Goal: Find specific page/section: Find specific page/section

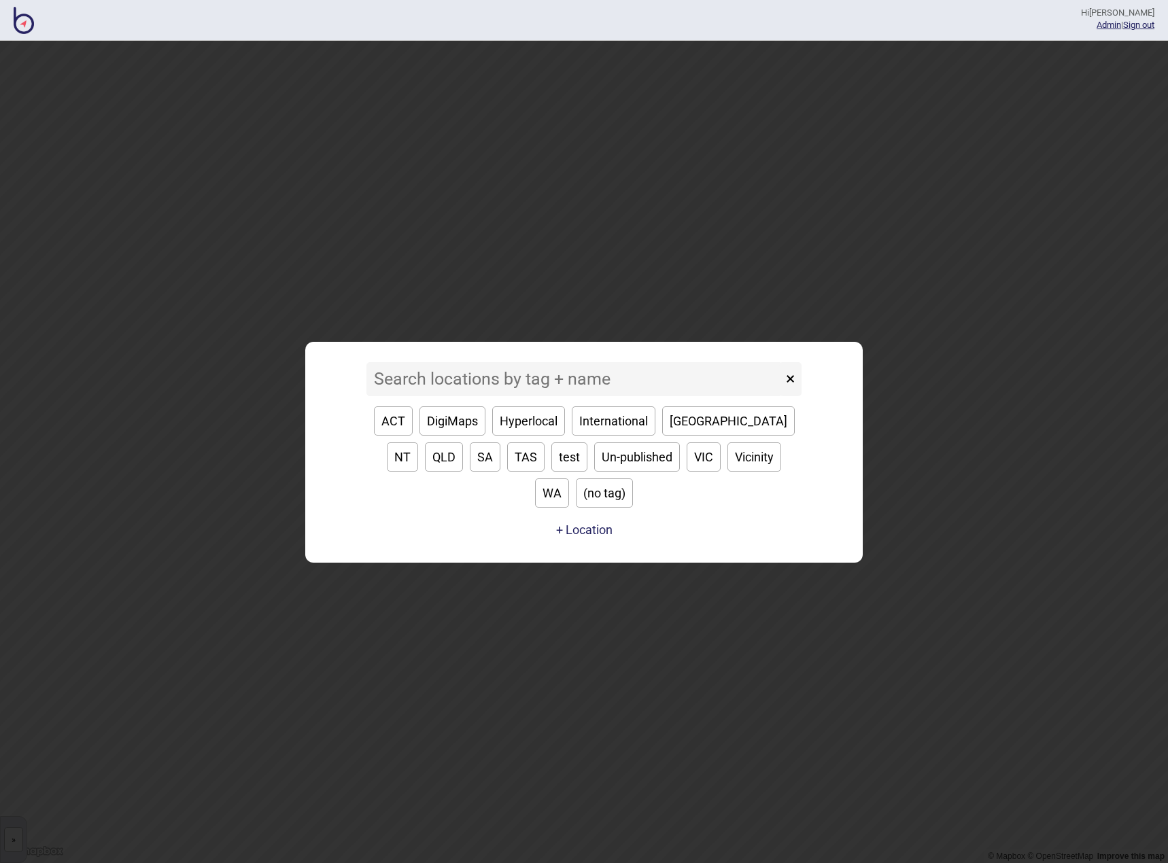
click at [456, 396] on input at bounding box center [574, 379] width 416 height 34
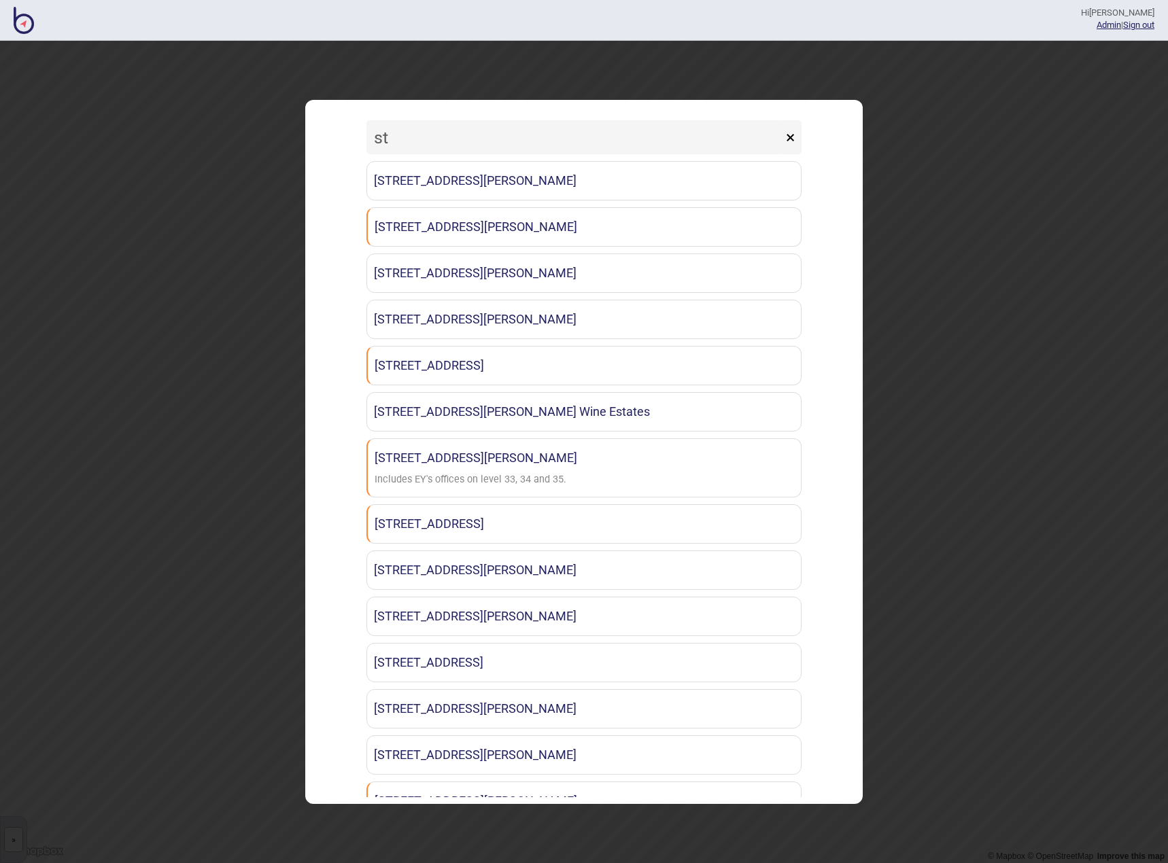
type input "s"
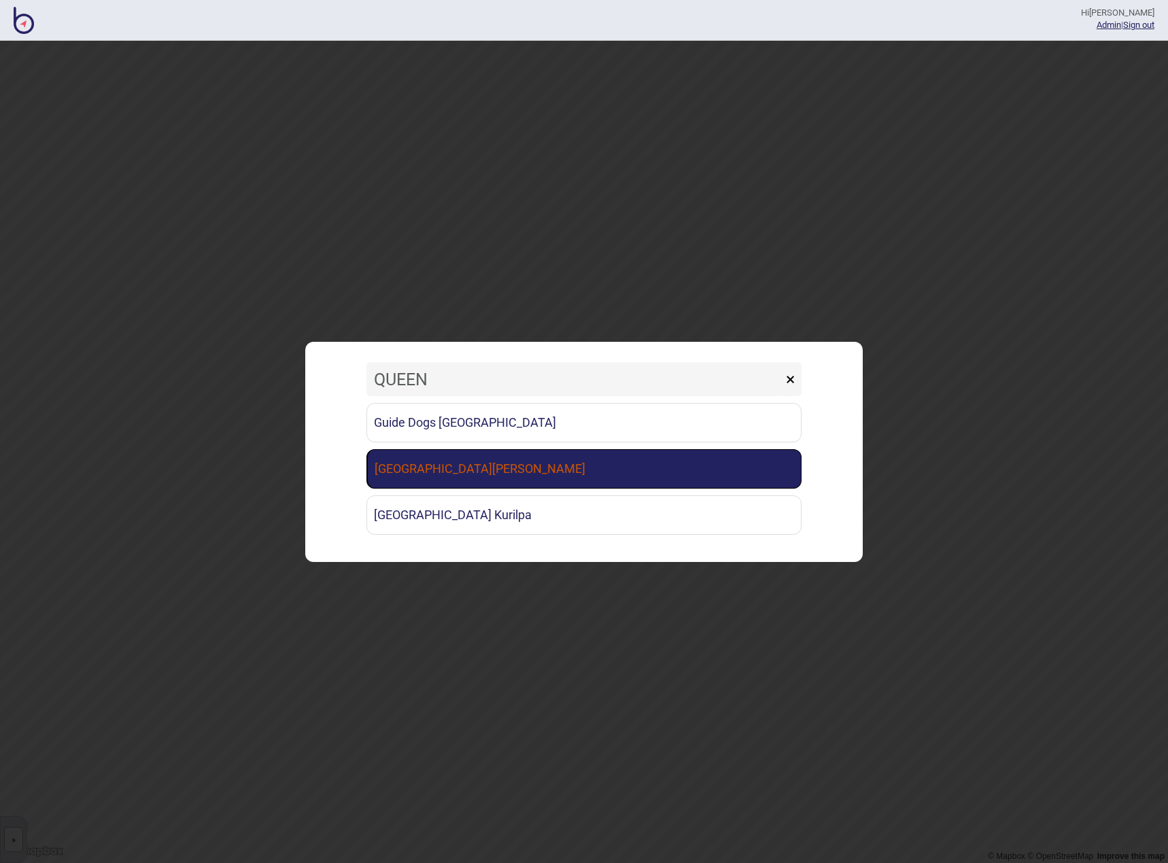
type input "QUEEN"
click at [477, 465] on link "[GEOGRAPHIC_DATA][PERSON_NAME]" at bounding box center [583, 468] width 435 height 39
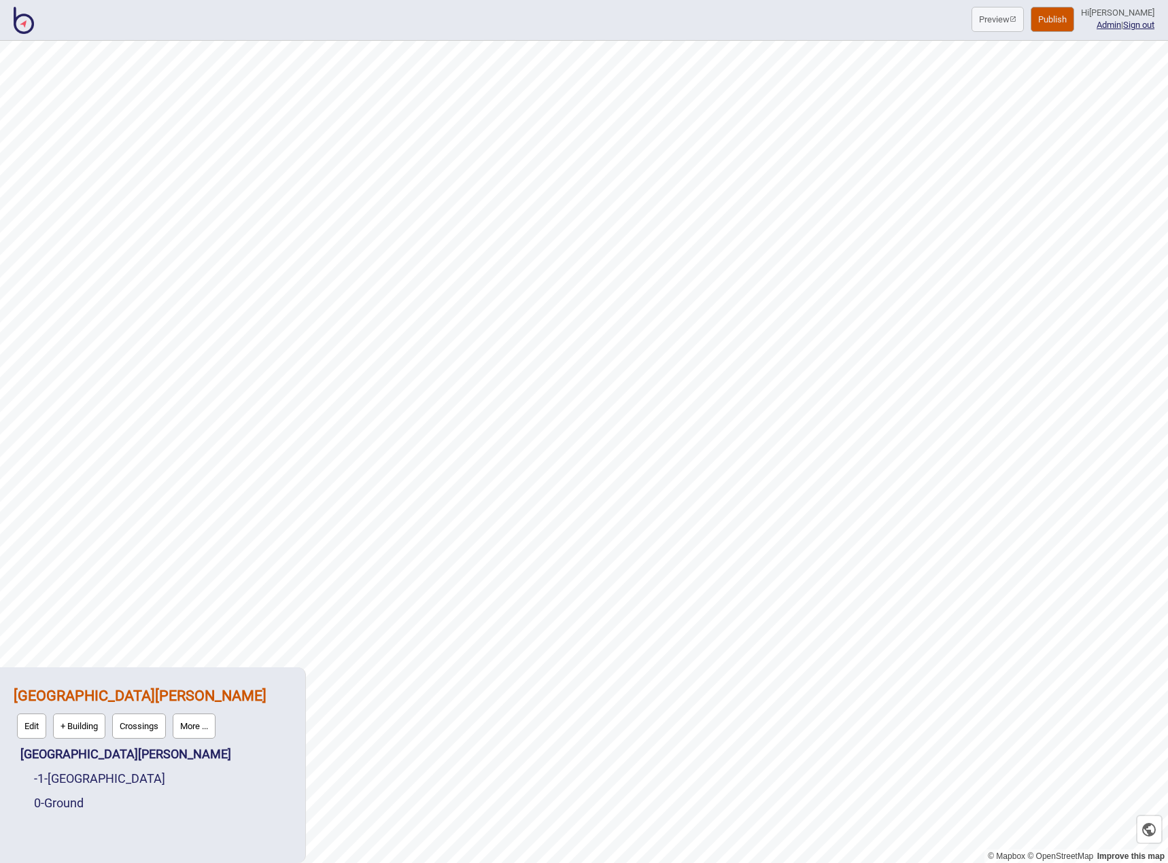
click at [28, 24] on img at bounding box center [24, 20] width 20 height 27
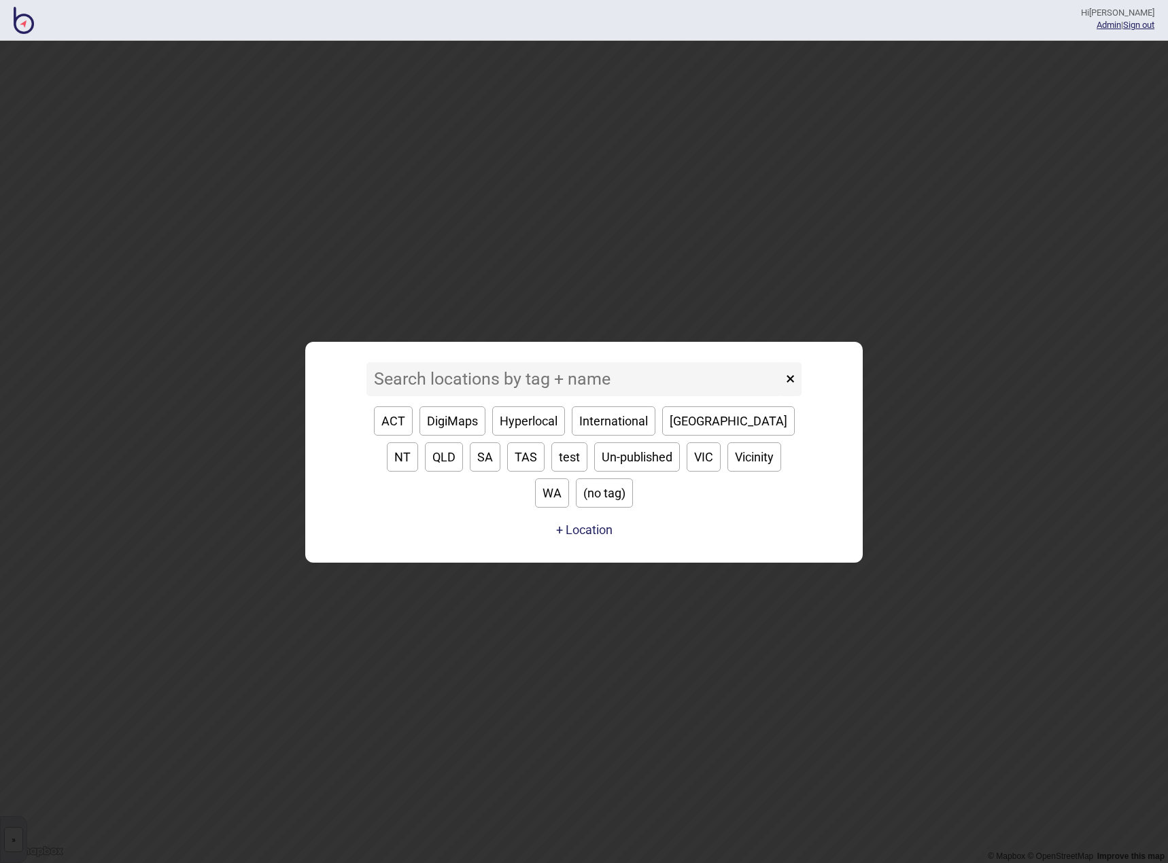
click at [434, 396] on input at bounding box center [574, 379] width 416 height 34
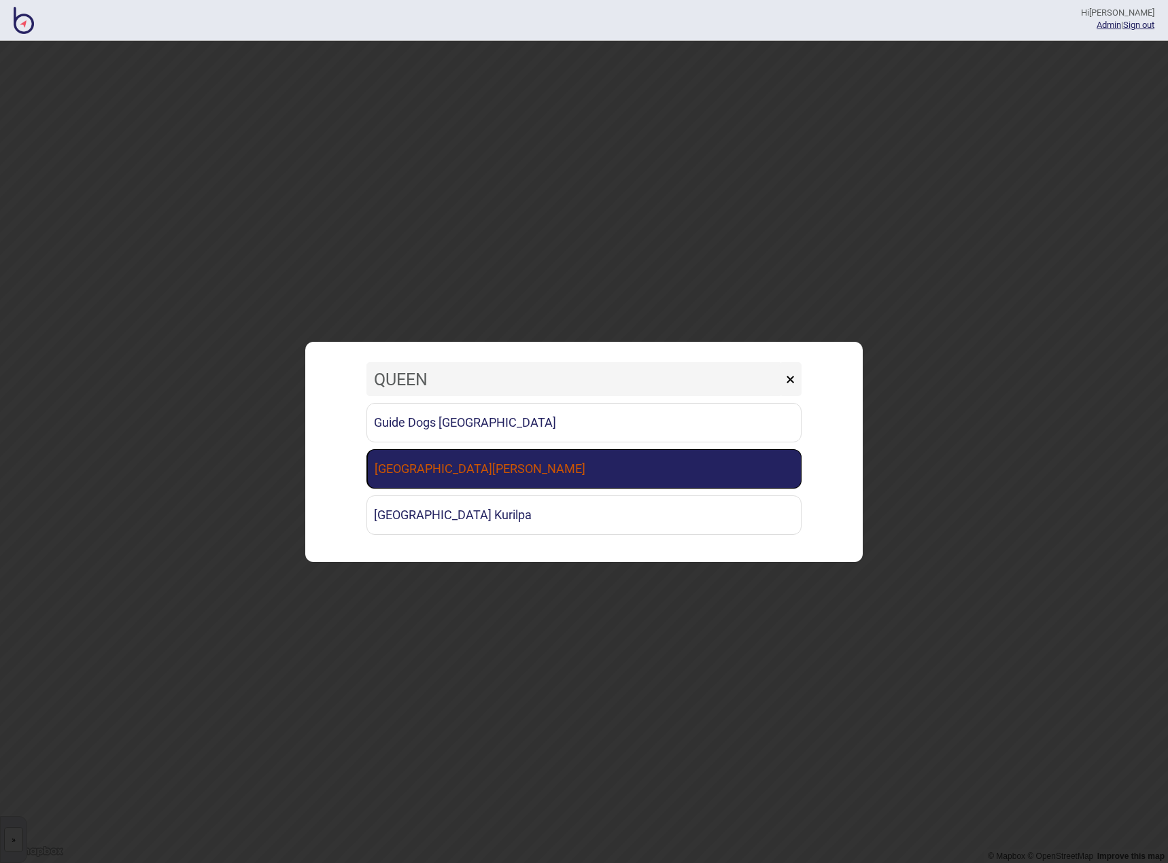
type input "QUEEN"
click at [454, 473] on link "[GEOGRAPHIC_DATA][PERSON_NAME]" at bounding box center [583, 468] width 435 height 39
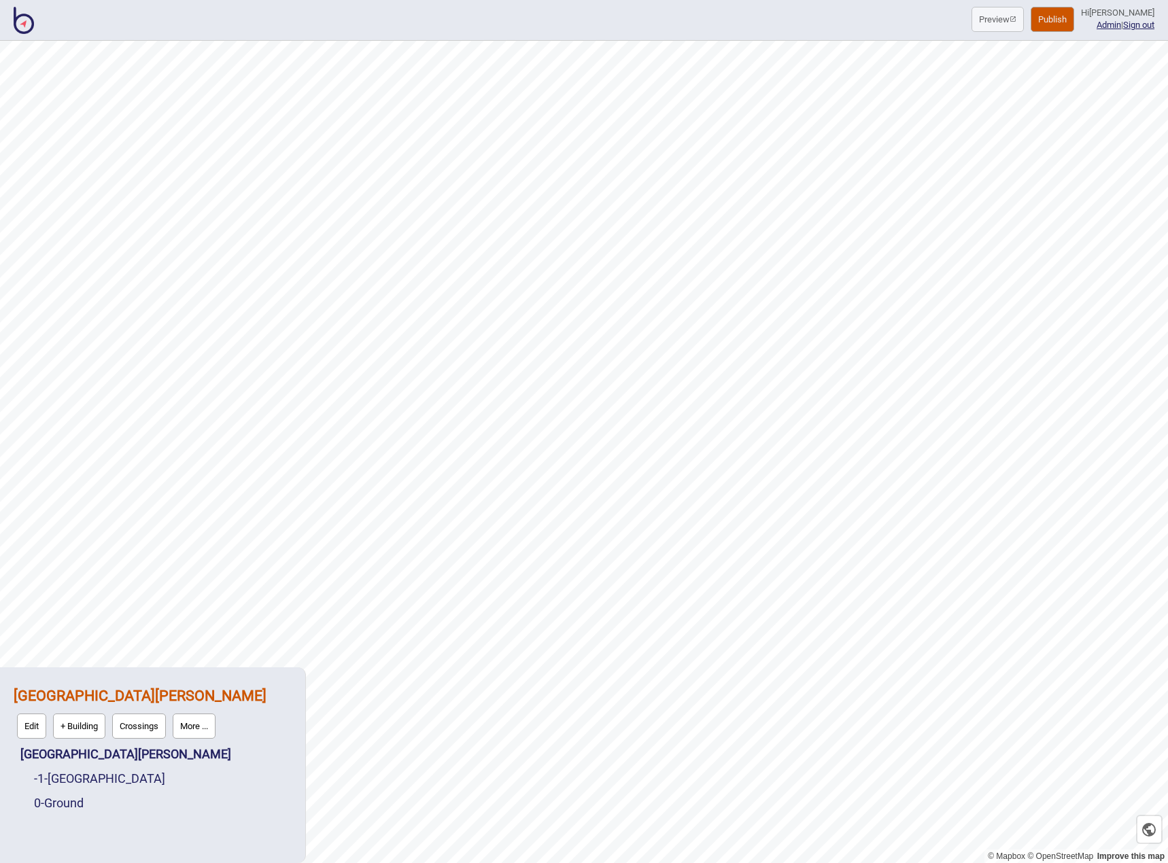
click at [181, 722] on button "More ..." at bounding box center [194, 726] width 43 height 25
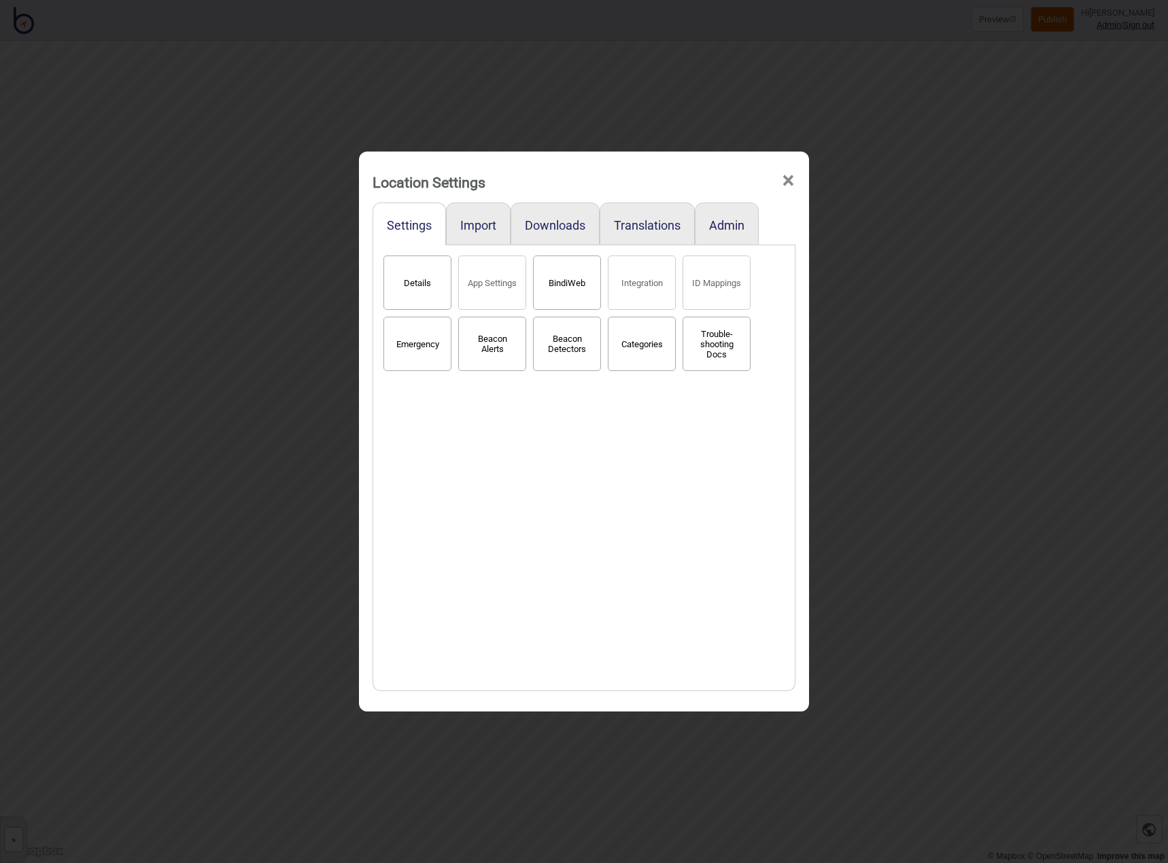
click at [562, 281] on button "BindiWeb" at bounding box center [567, 283] width 68 height 54
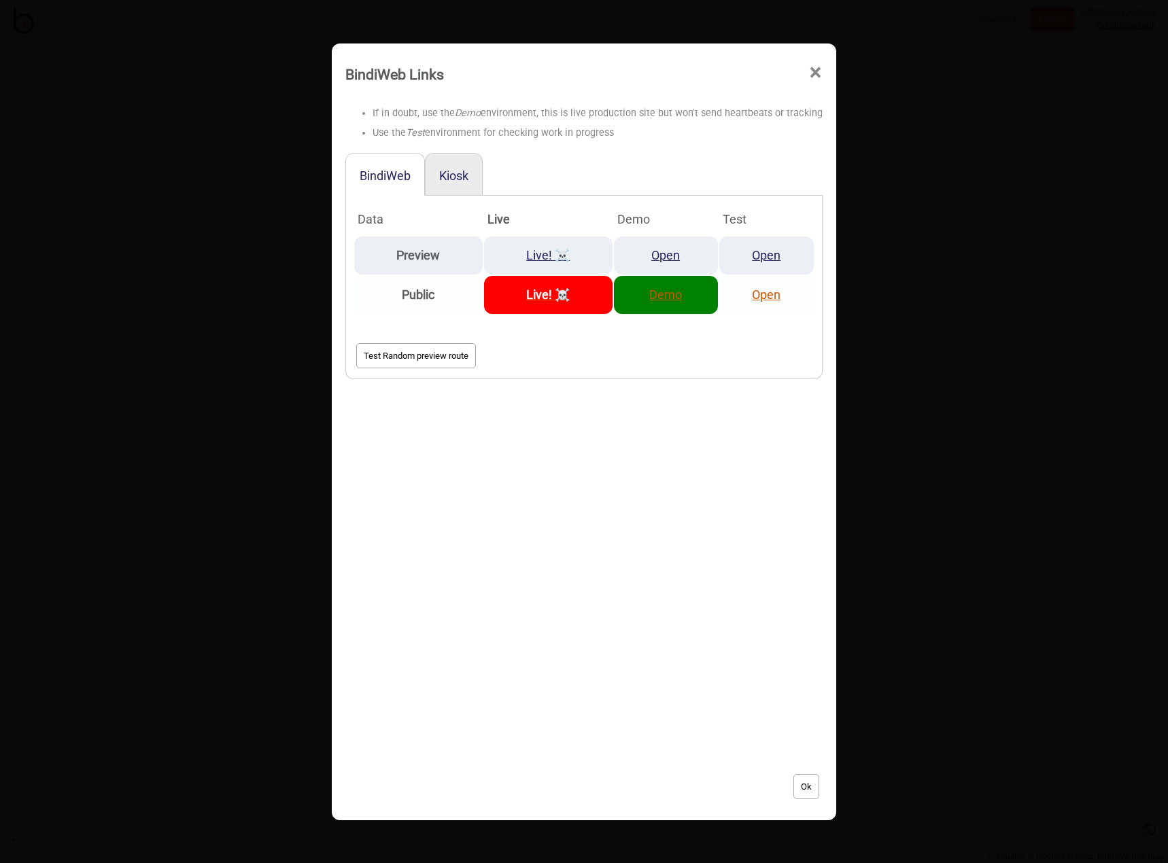
click at [670, 299] on link "Demo" at bounding box center [665, 295] width 33 height 14
click at [808, 75] on span "×" at bounding box center [815, 72] width 14 height 45
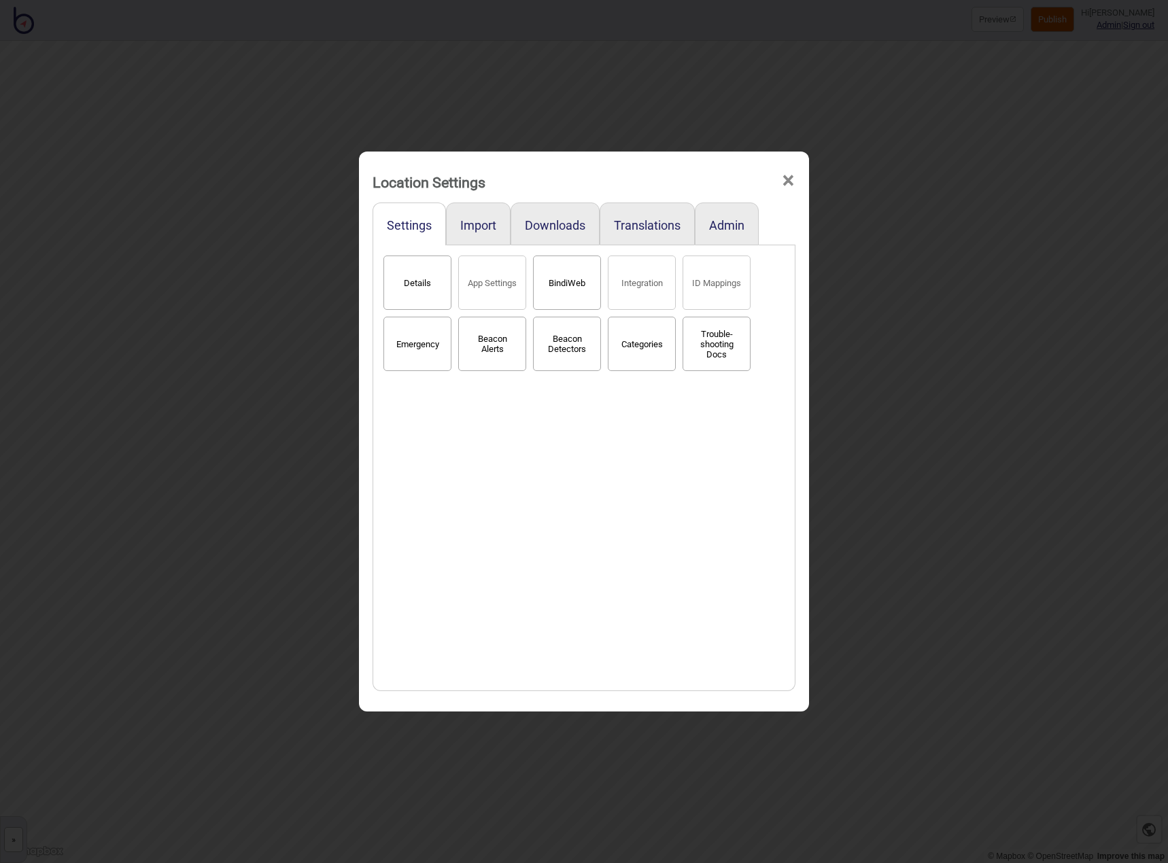
click at [795, 181] on div "Location Settings ×" at bounding box center [584, 178] width 436 height 41
click at [786, 182] on span "×" at bounding box center [788, 180] width 14 height 45
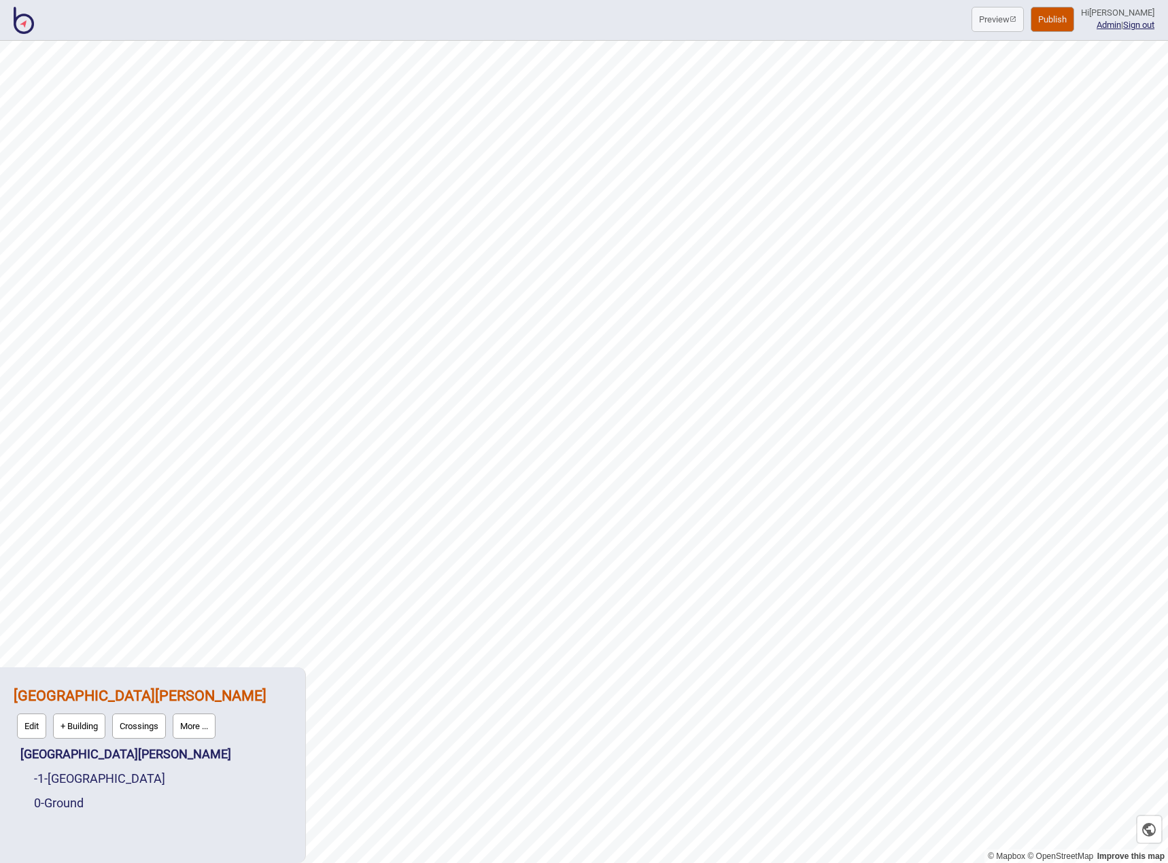
click at [20, 24] on img at bounding box center [24, 20] width 20 height 27
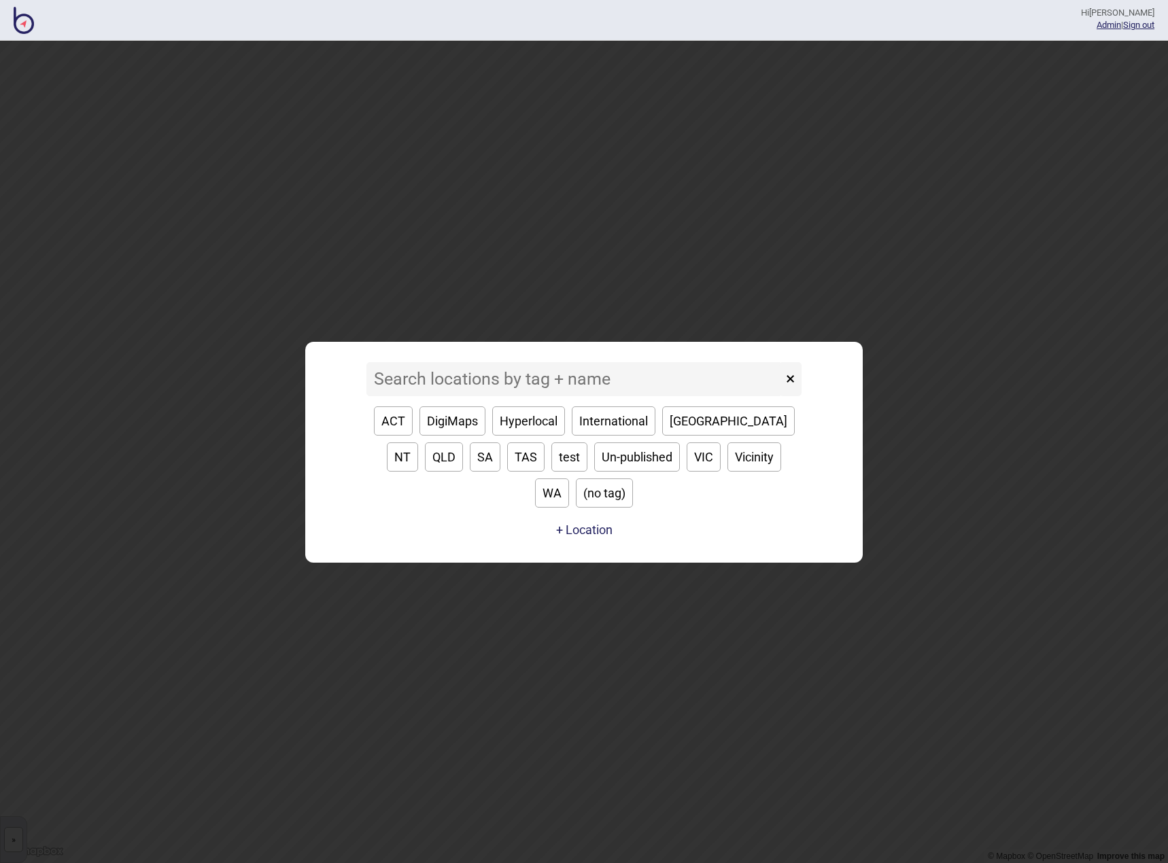
click at [470, 396] on input at bounding box center [574, 379] width 416 height 34
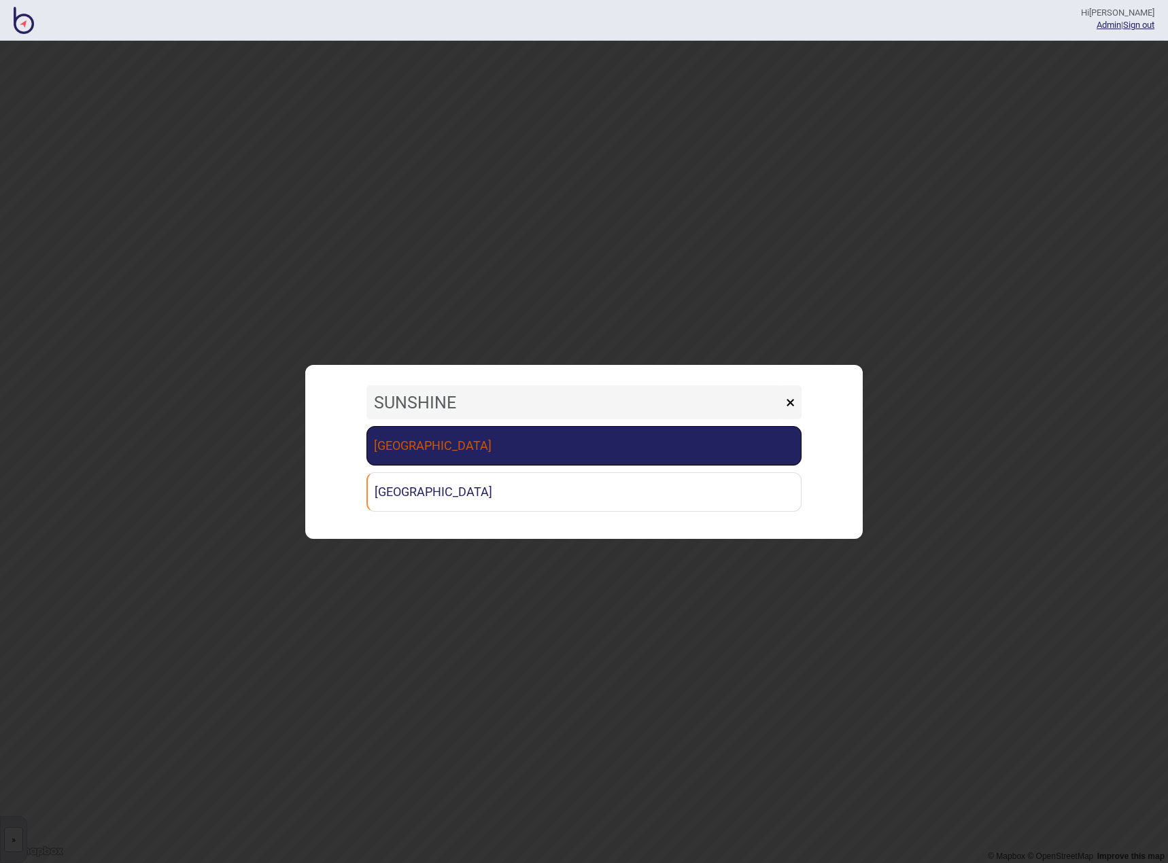
type input "SUNSHINE"
click at [462, 453] on link "[GEOGRAPHIC_DATA]" at bounding box center [583, 445] width 435 height 39
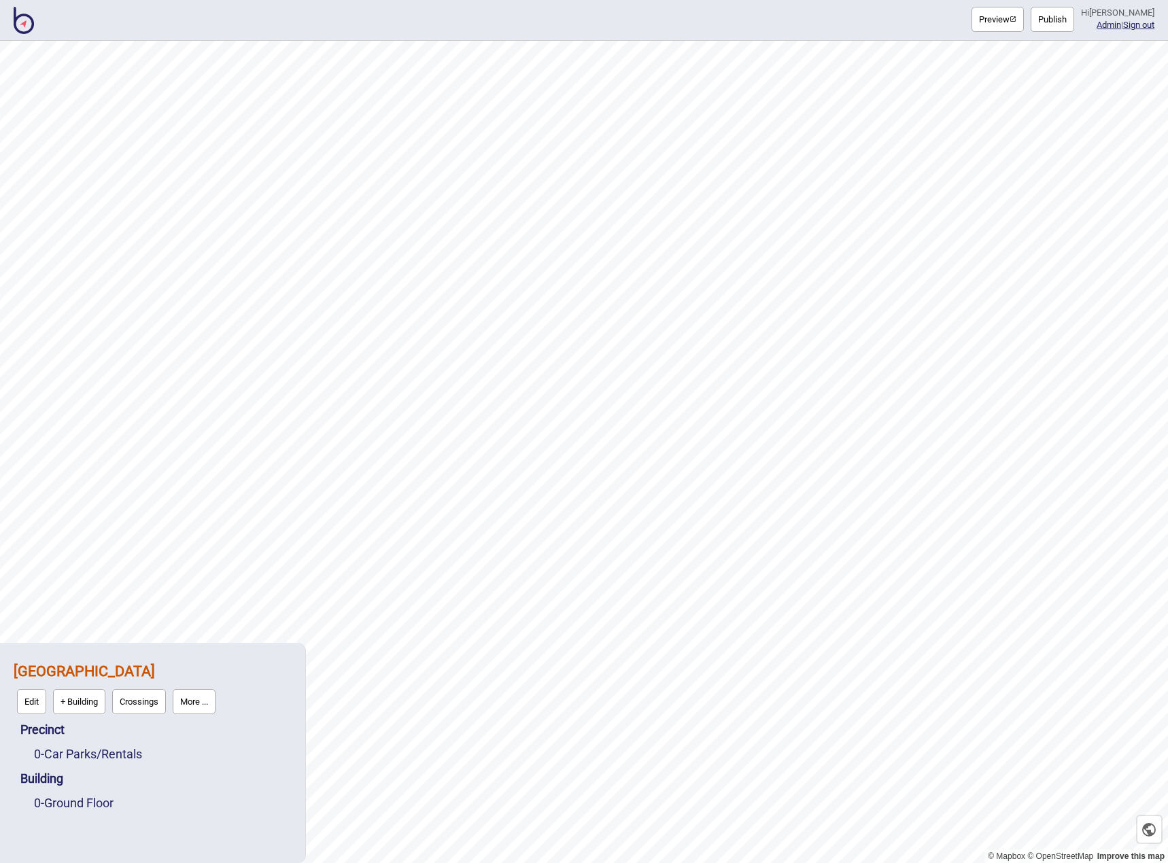
click at [197, 705] on button "More ..." at bounding box center [194, 701] width 43 height 25
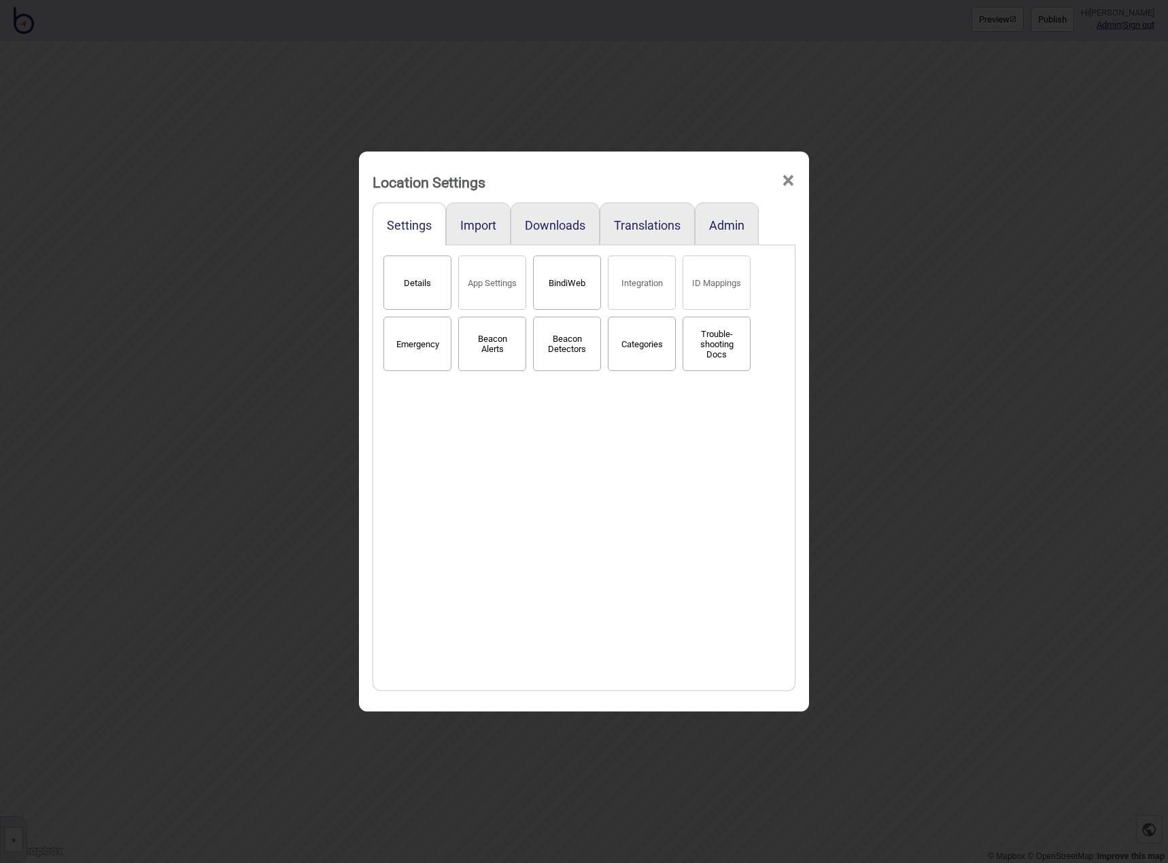
click at [556, 294] on button "BindiWeb" at bounding box center [567, 283] width 68 height 54
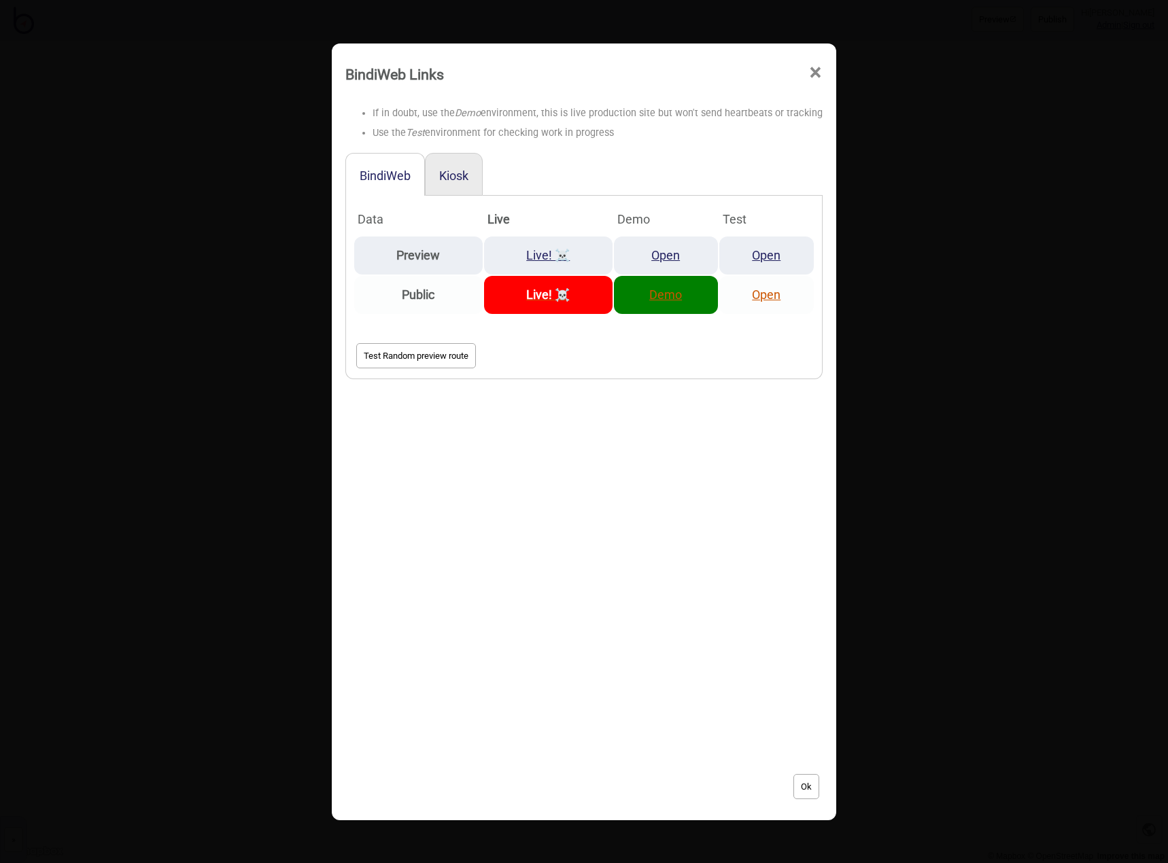
click at [661, 296] on link "Demo" at bounding box center [665, 295] width 33 height 14
